Goal: Transaction & Acquisition: Book appointment/travel/reservation

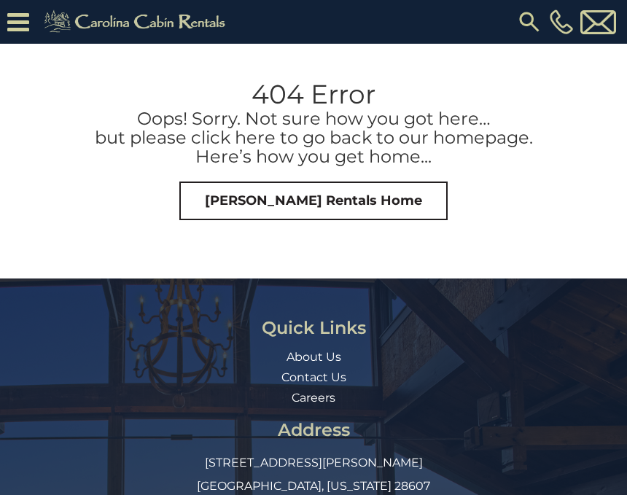
click at [360, 201] on link "[PERSON_NAME] Rentals Home" at bounding box center [313, 201] width 268 height 39
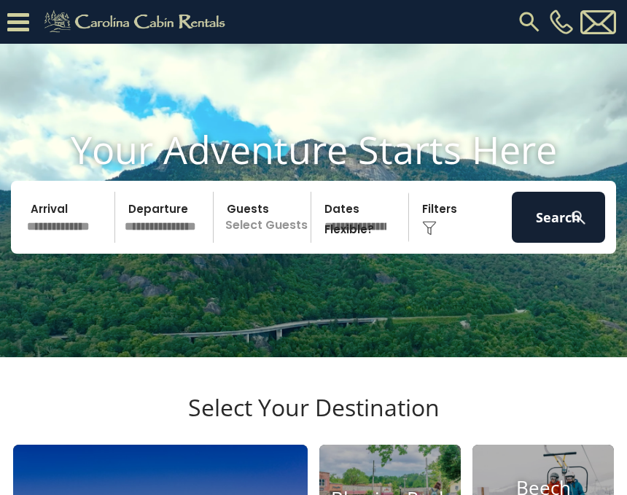
click at [92, 241] on input "text" at bounding box center [68, 217] width 93 height 51
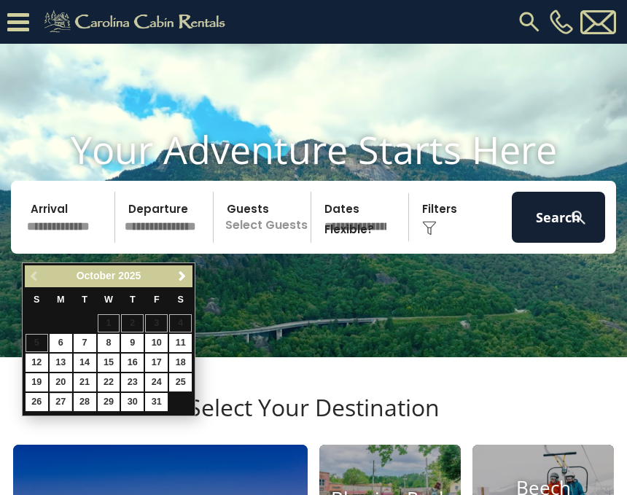
click at [70, 404] on link "27" at bounding box center [61, 402] width 23 height 18
type input "********"
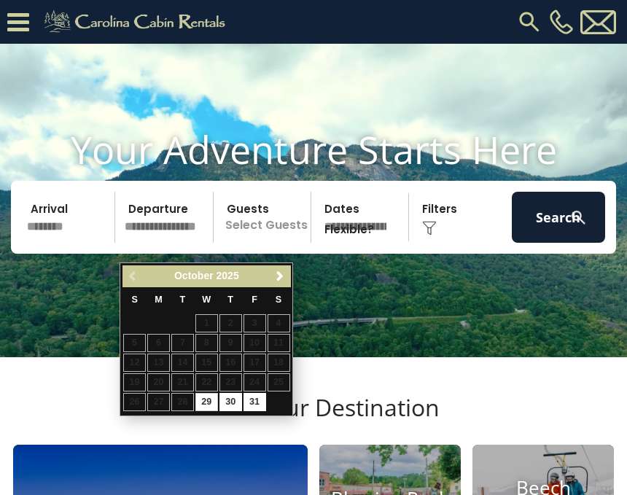
click at [260, 405] on link "31" at bounding box center [255, 402] width 23 height 18
type input "********"
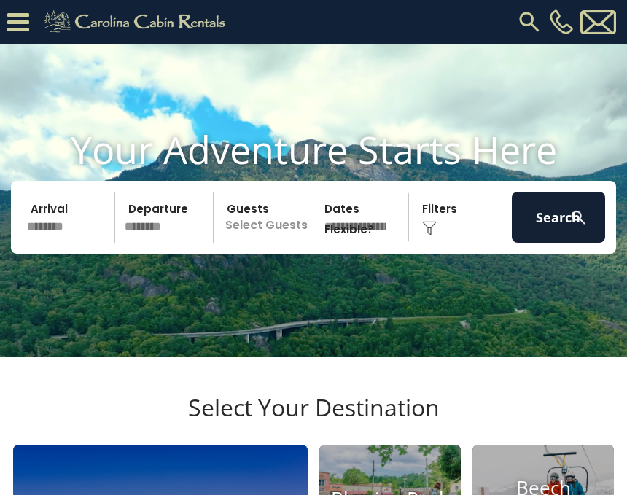
click at [288, 243] on p "Select Guests" at bounding box center [264, 217] width 93 height 51
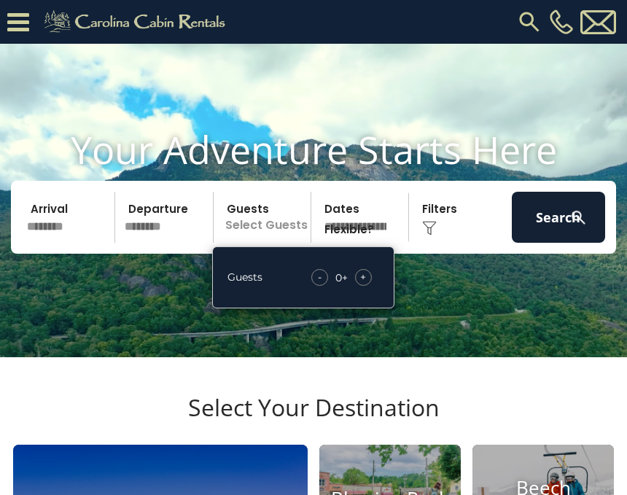
click at [370, 286] on div "+" at bounding box center [363, 277] width 17 height 17
click at [409, 233] on select "**********" at bounding box center [362, 217] width 93 height 51
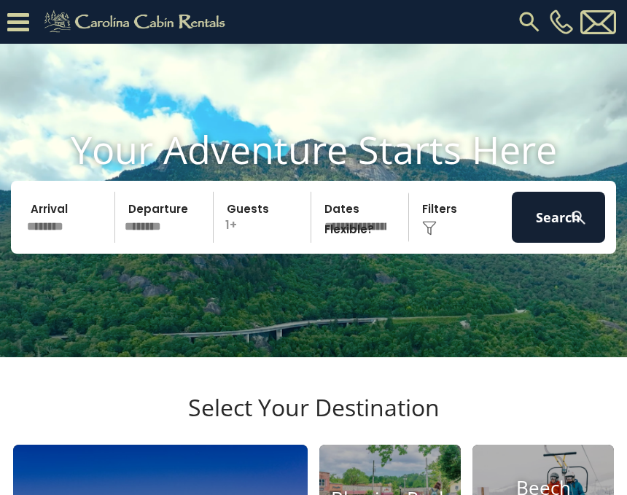
select select "*"
click at [450, 238] on div "Click to Choose" at bounding box center [460, 217] width 93 height 51
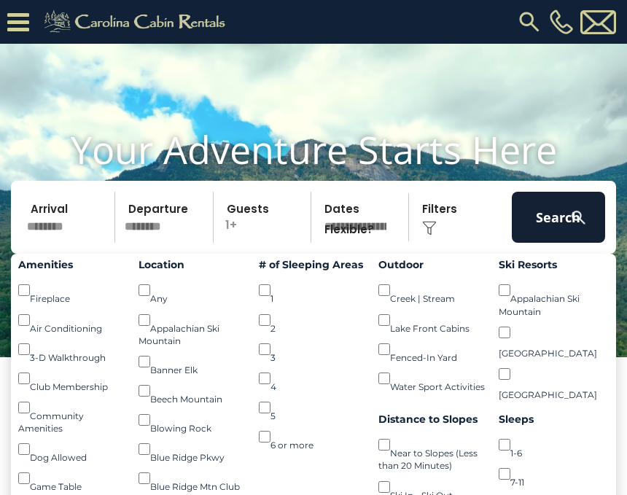
click at [576, 227] on img at bounding box center [579, 218] width 18 height 18
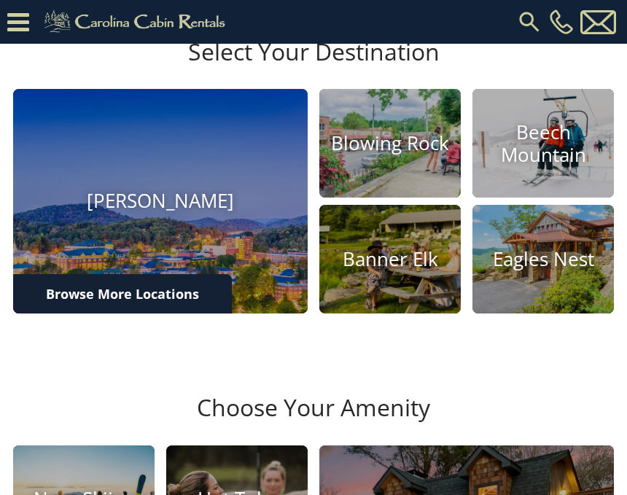
scroll to position [393, 0]
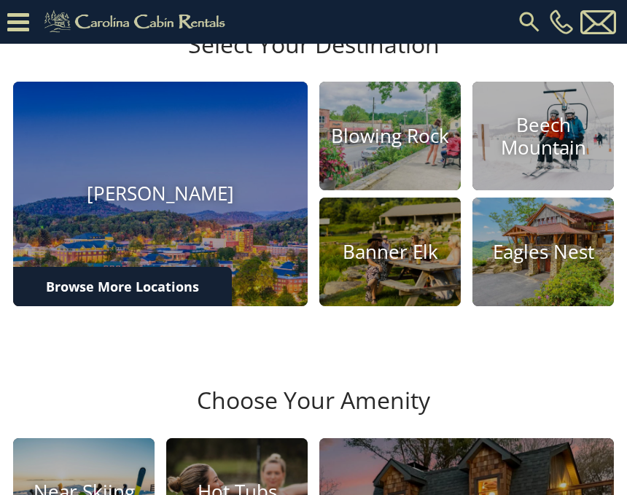
click at [567, 263] on h4 "Eagles Nest" at bounding box center [544, 252] width 142 height 23
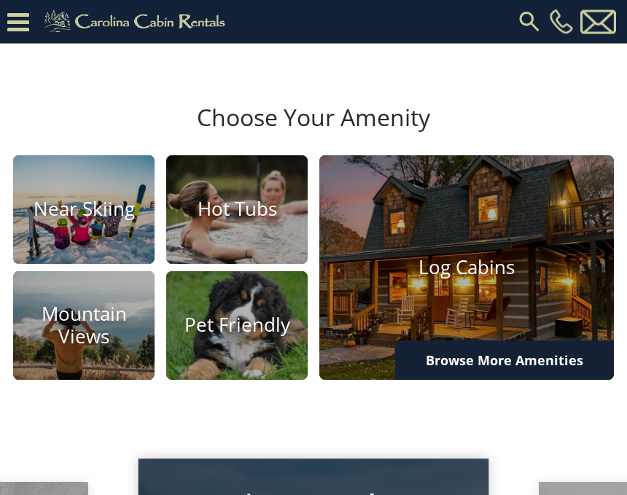
scroll to position [676, 0]
click at [452, 279] on h4 "Log Cabins" at bounding box center [467, 267] width 295 height 23
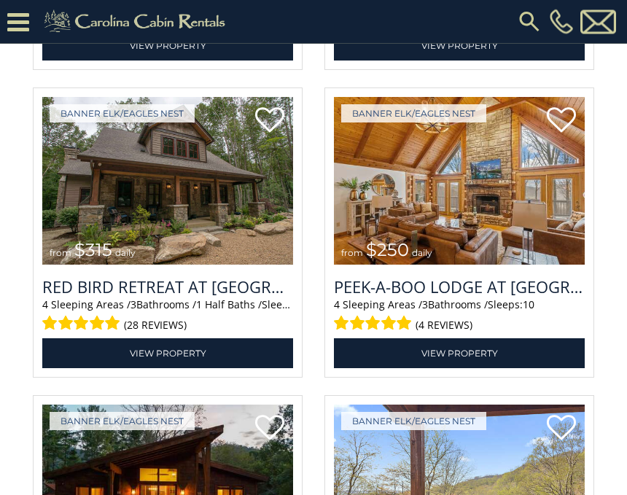
scroll to position [3026, 0]
click at [242, 298] on h3 "Red Bird Retreat at Eagles Nest" at bounding box center [167, 287] width 251 height 22
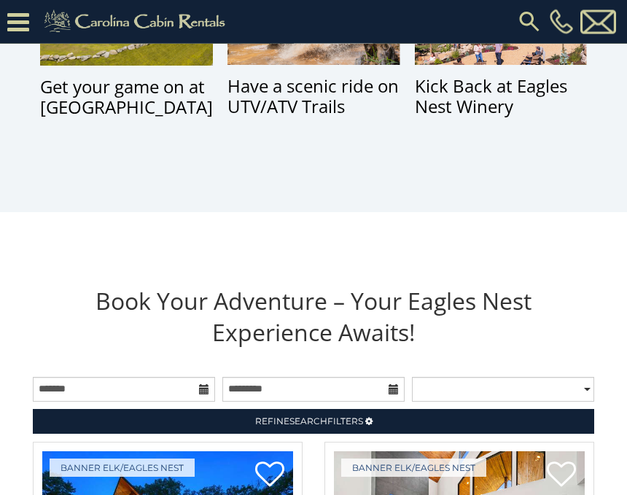
scroll to position [1123, 0]
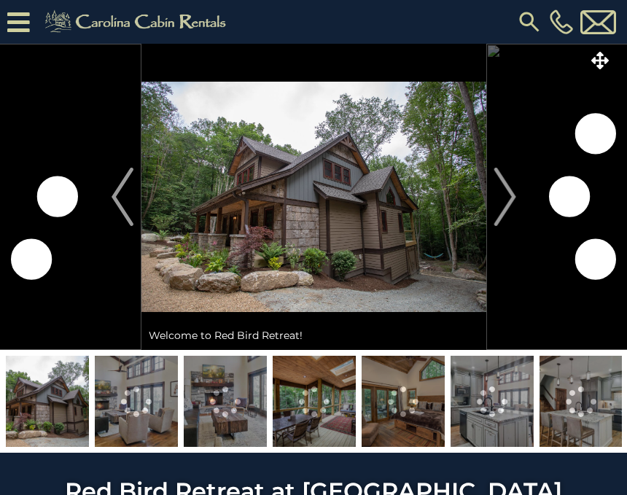
click at [513, 190] on img "Next" at bounding box center [505, 197] width 22 height 58
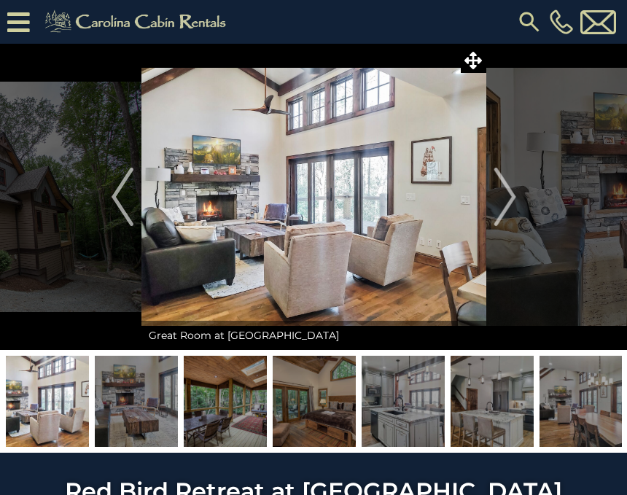
click at [509, 198] on img "Next" at bounding box center [505, 197] width 22 height 58
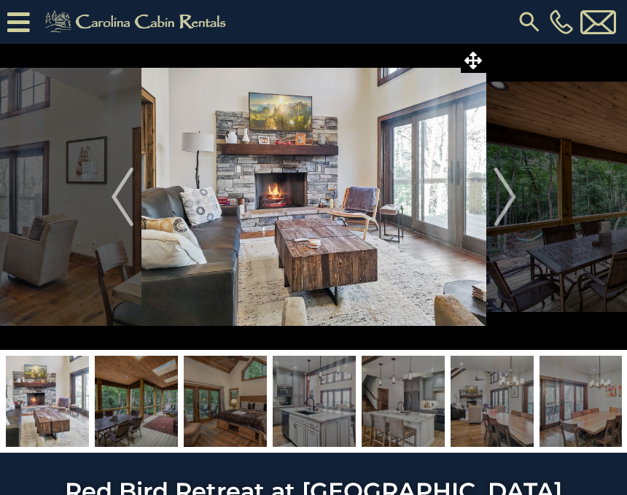
click at [511, 202] on img "Next" at bounding box center [505, 197] width 22 height 58
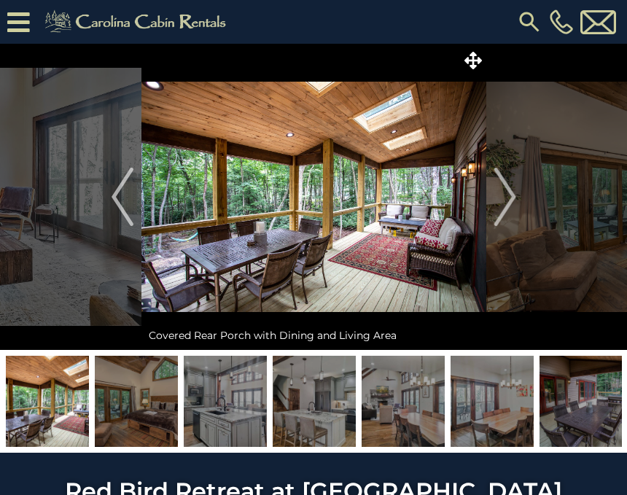
click at [509, 198] on img "Next" at bounding box center [505, 197] width 22 height 58
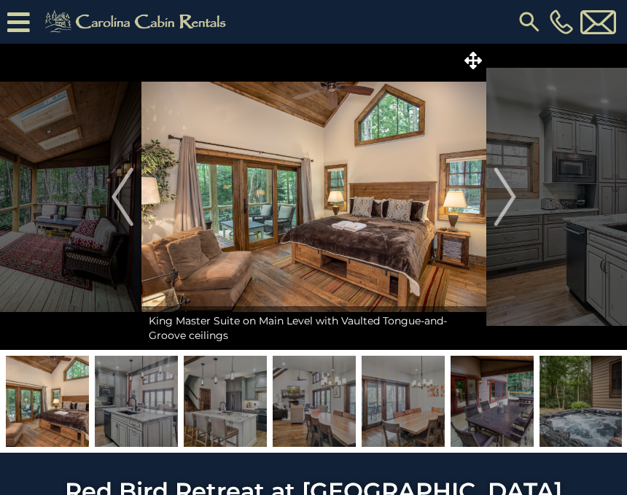
click at [505, 198] on img "Next" at bounding box center [505, 197] width 22 height 58
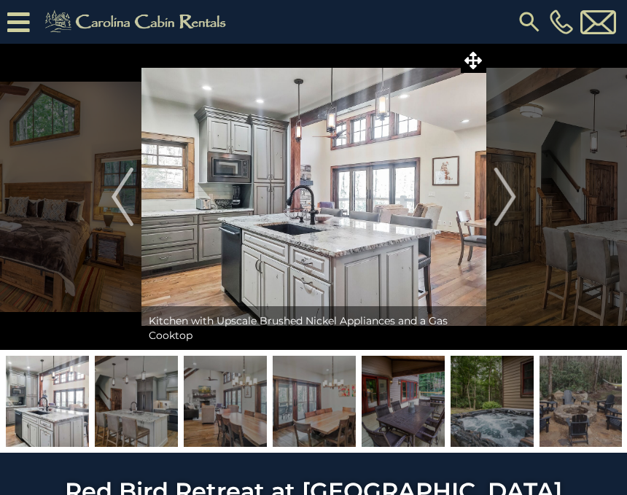
click at [511, 198] on img "Next" at bounding box center [505, 197] width 22 height 58
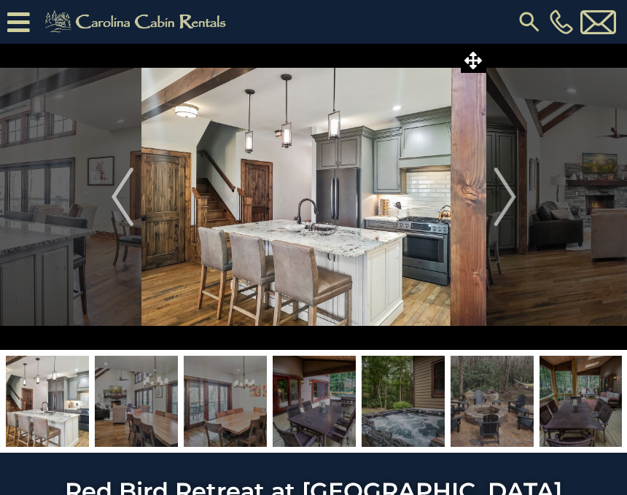
click at [512, 197] on img "Next" at bounding box center [505, 197] width 22 height 58
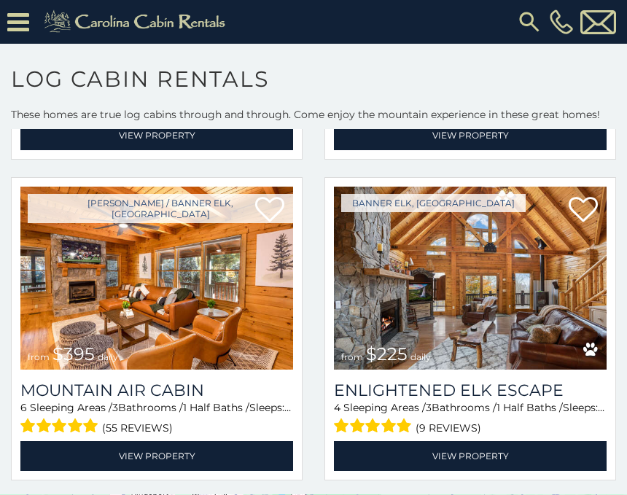
scroll to position [2264, 0]
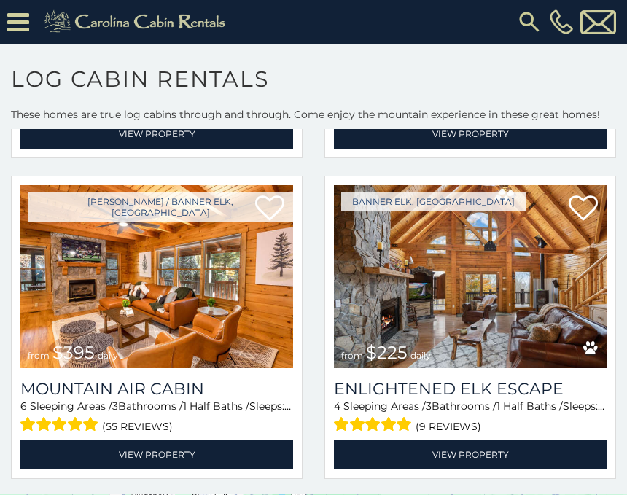
click at [530, 449] on link "View Property" at bounding box center [470, 455] width 273 height 30
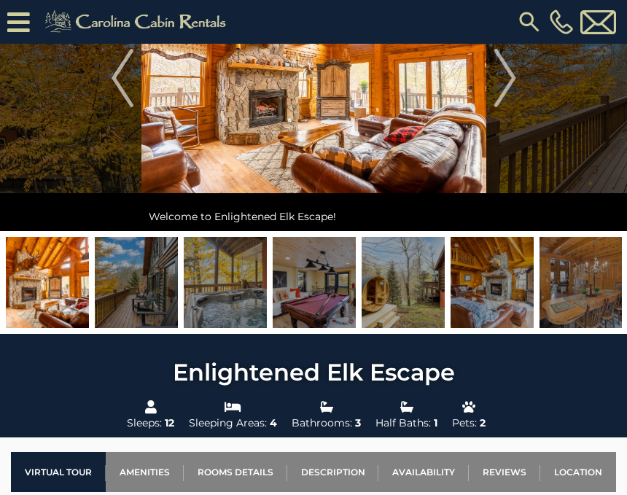
scroll to position [141, 0]
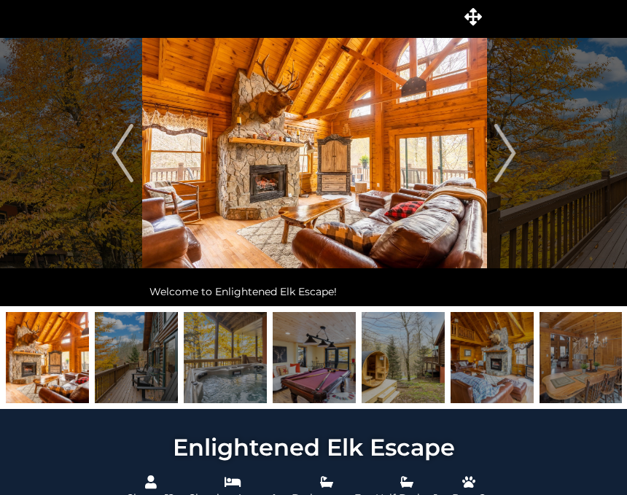
click at [517, 152] on button "Next" at bounding box center [506, 154] width 38 height 306
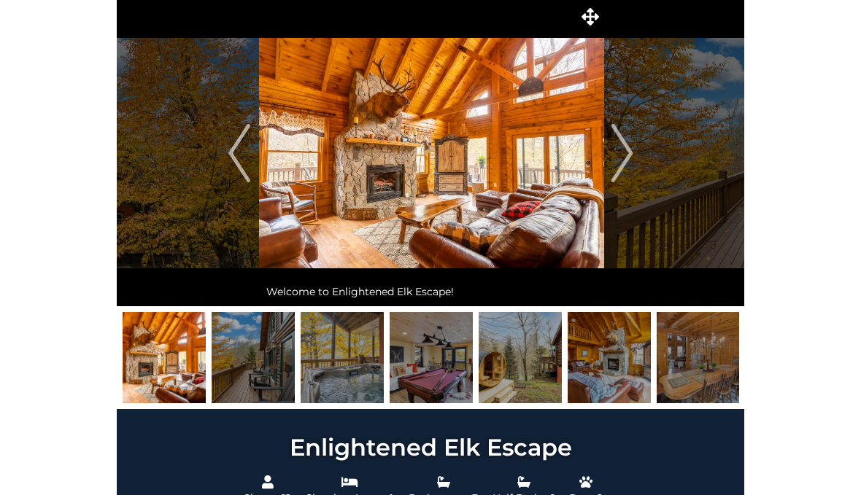
scroll to position [44, 0]
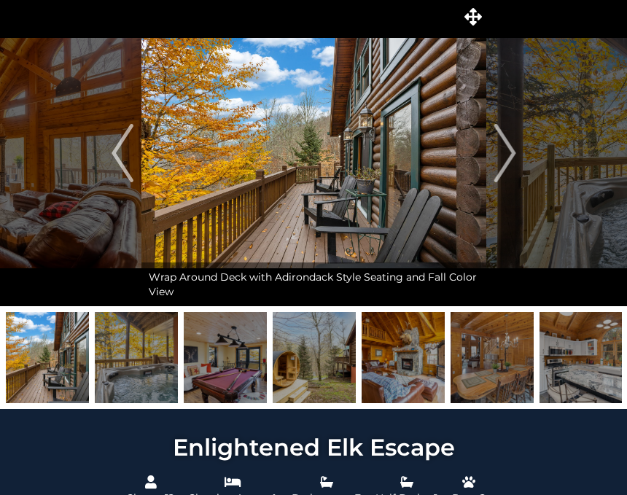
click at [519, 157] on button "Next" at bounding box center [506, 153] width 38 height 306
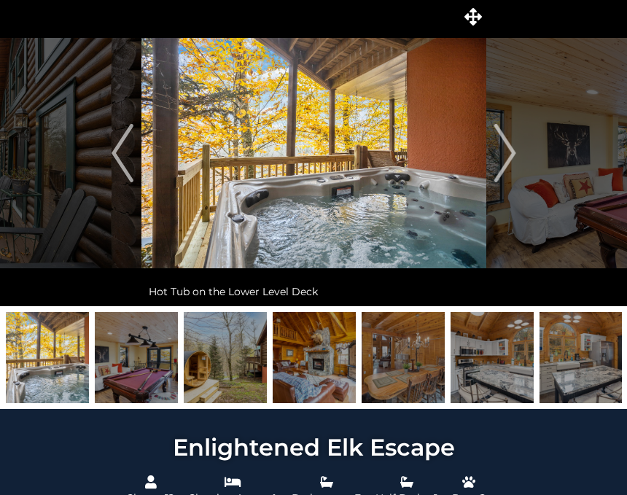
click at [516, 145] on img "Next" at bounding box center [505, 153] width 22 height 58
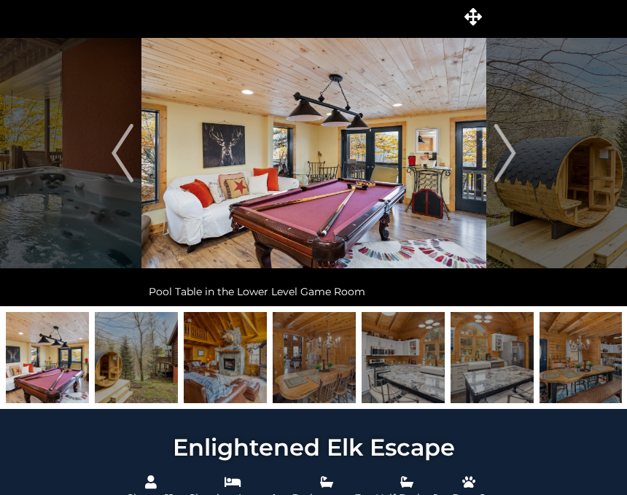
click at [524, 146] on button "Next" at bounding box center [506, 153] width 38 height 306
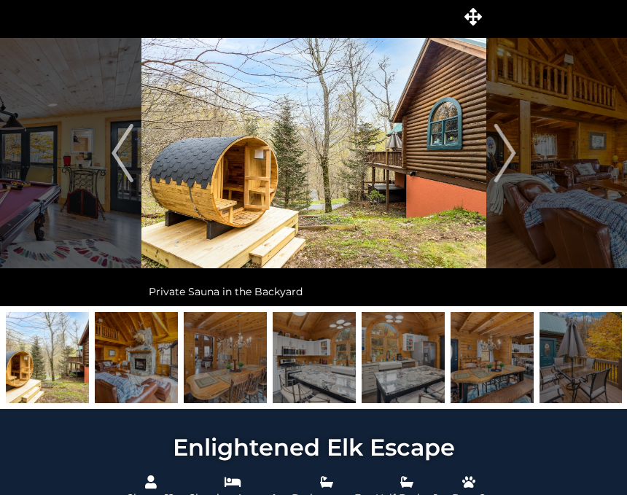
click at [521, 150] on button "Next" at bounding box center [506, 153] width 38 height 306
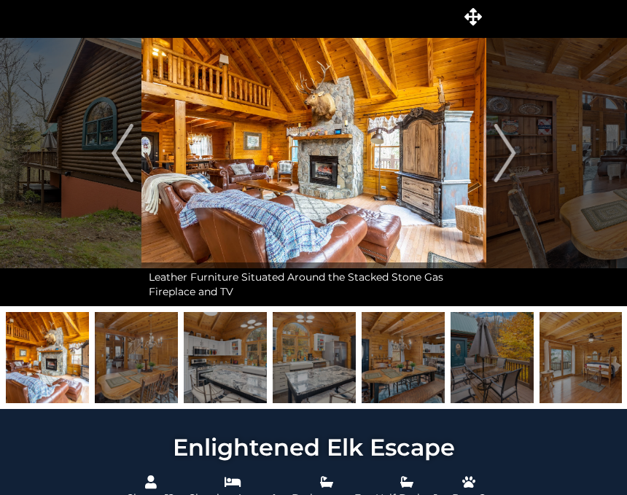
click at [516, 144] on img "Next" at bounding box center [505, 153] width 22 height 58
